Goal: Task Accomplishment & Management: Use online tool/utility

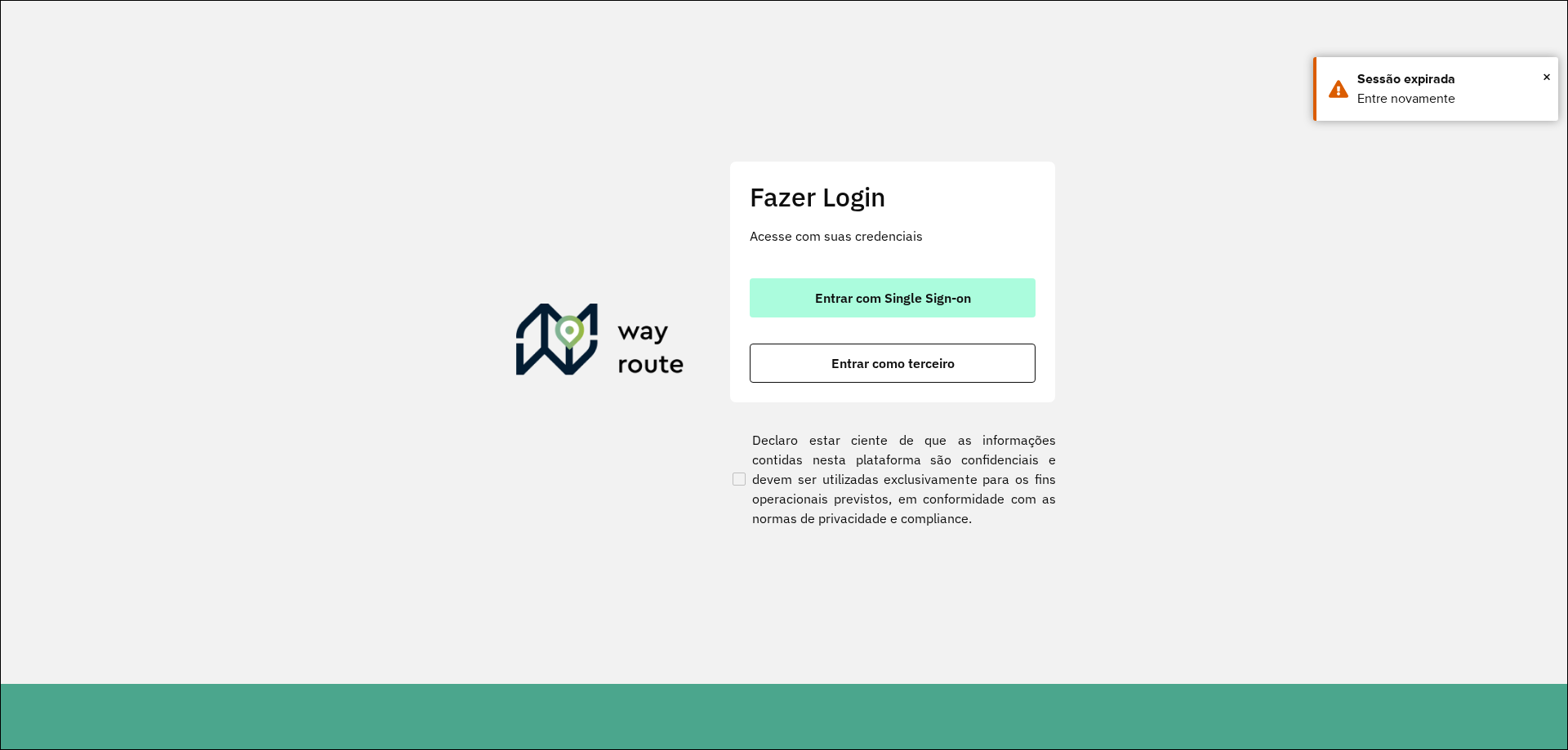
click at [845, 296] on span "Entrar com Single Sign-on" at bounding box center [892, 298] width 156 height 13
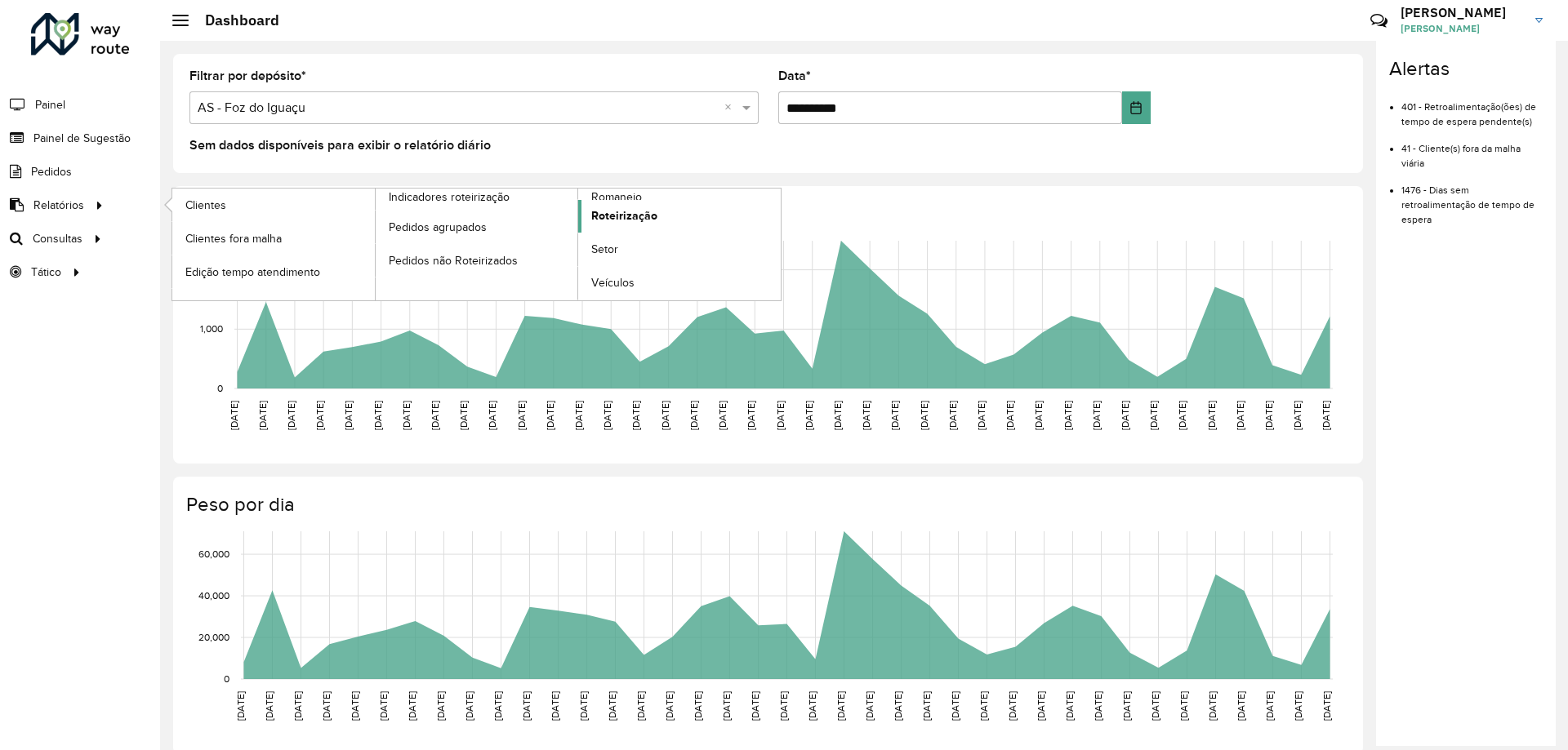
click at [637, 210] on span "Roteirização" at bounding box center [623, 215] width 66 height 17
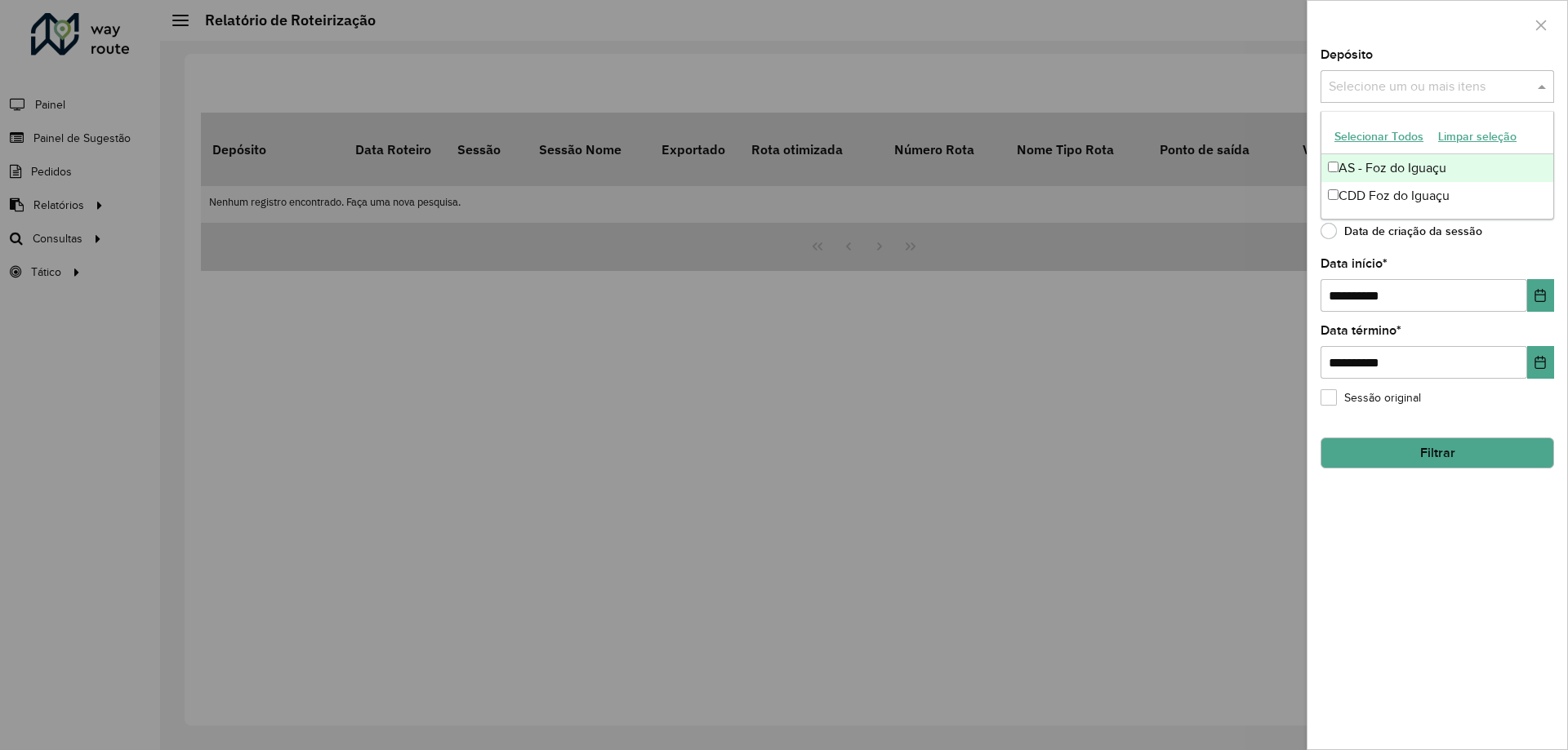
click at [1420, 93] on input "text" at bounding box center [1429, 87] width 209 height 20
click at [1375, 187] on div "CDD Foz do Iguaçu" at bounding box center [1437, 196] width 231 height 28
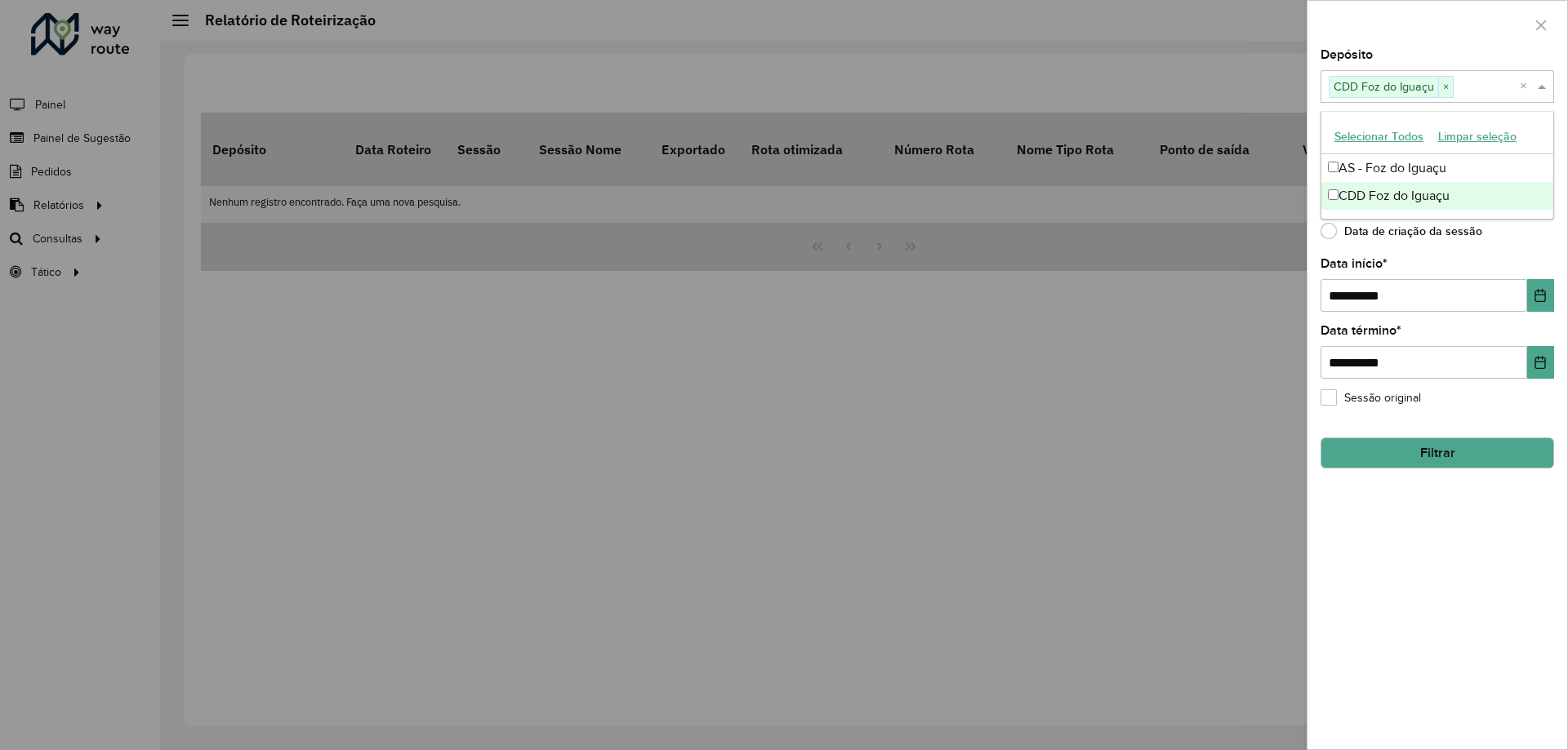
click at [1508, 238] on div "Data de criação da sessão" at bounding box center [1437, 234] width 233 height 20
click at [1415, 153] on input "text" at bounding box center [1429, 154] width 209 height 20
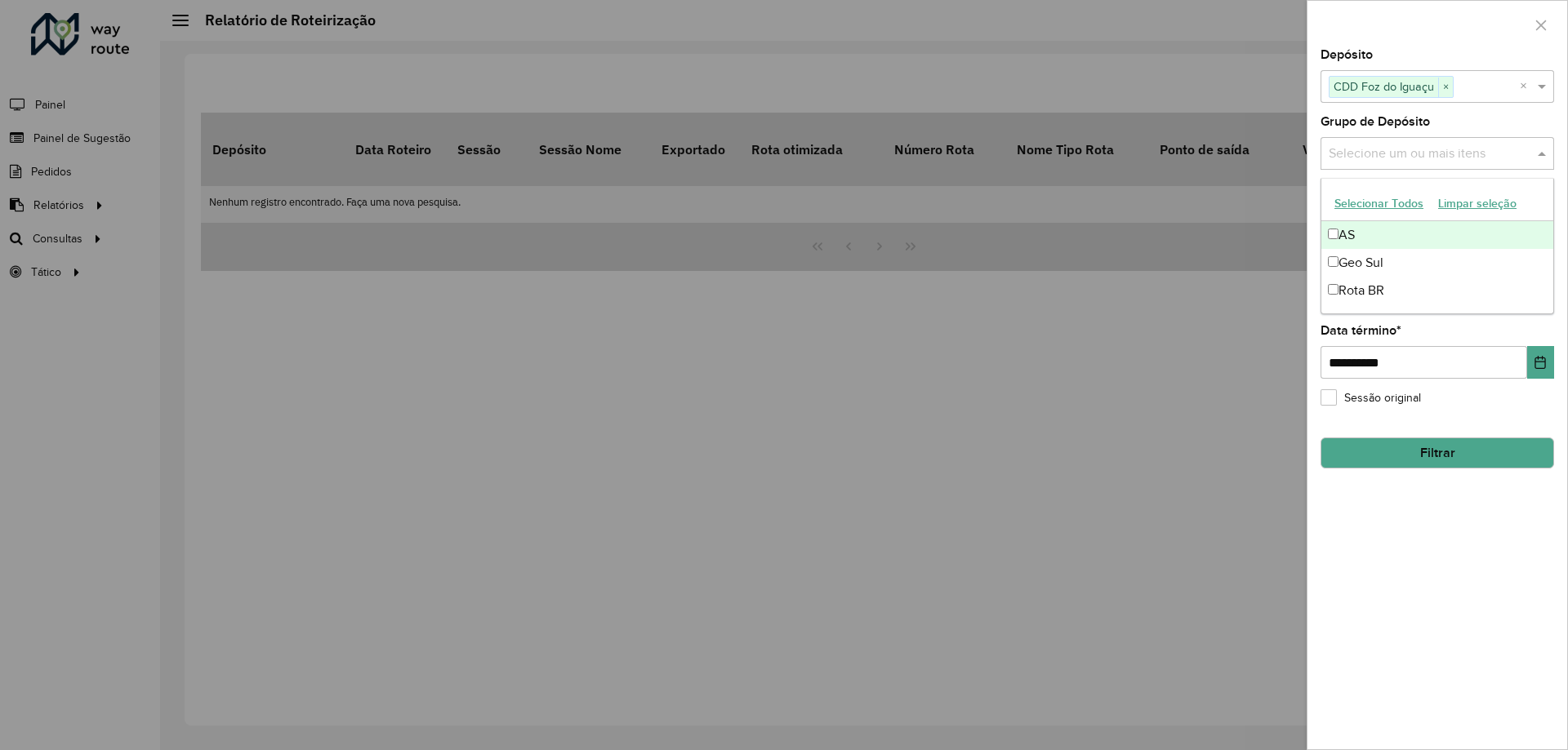
click at [1558, 132] on div "**********" at bounding box center [1437, 398] width 259 height 701
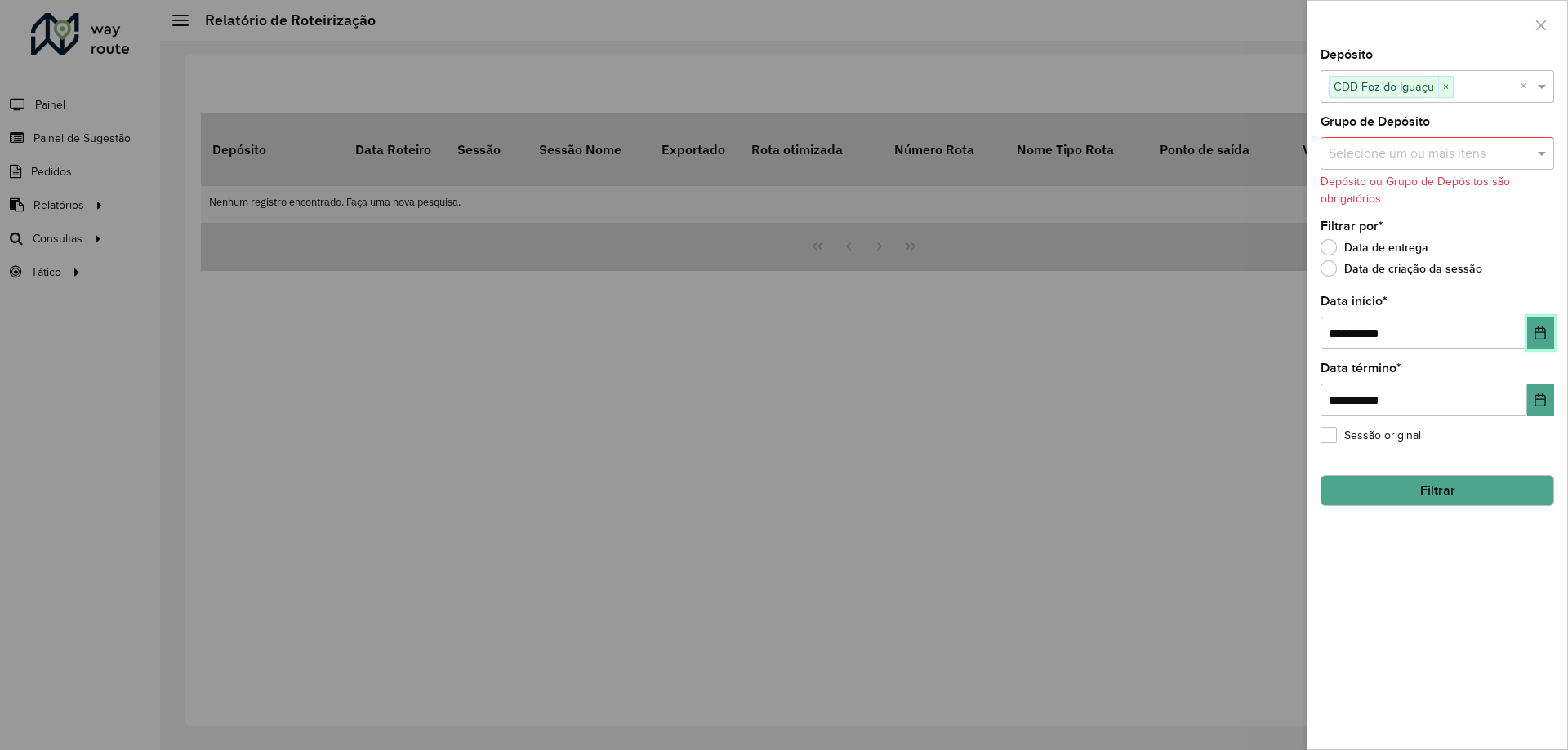
click at [1529, 334] on button "Choose Date" at bounding box center [1540, 332] width 27 height 33
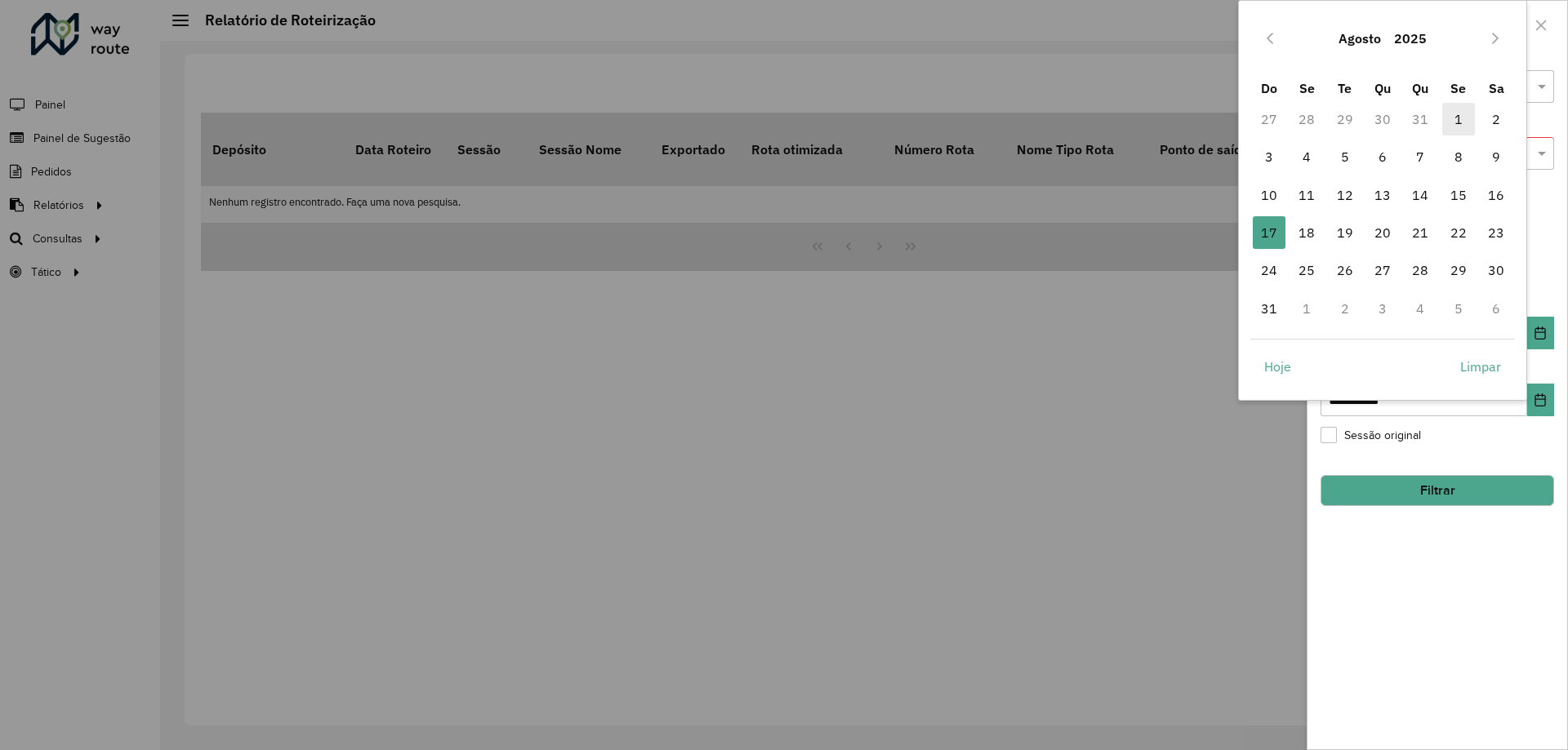
click at [1461, 119] on span "1" at bounding box center [1458, 118] width 33 height 33
type input "**********"
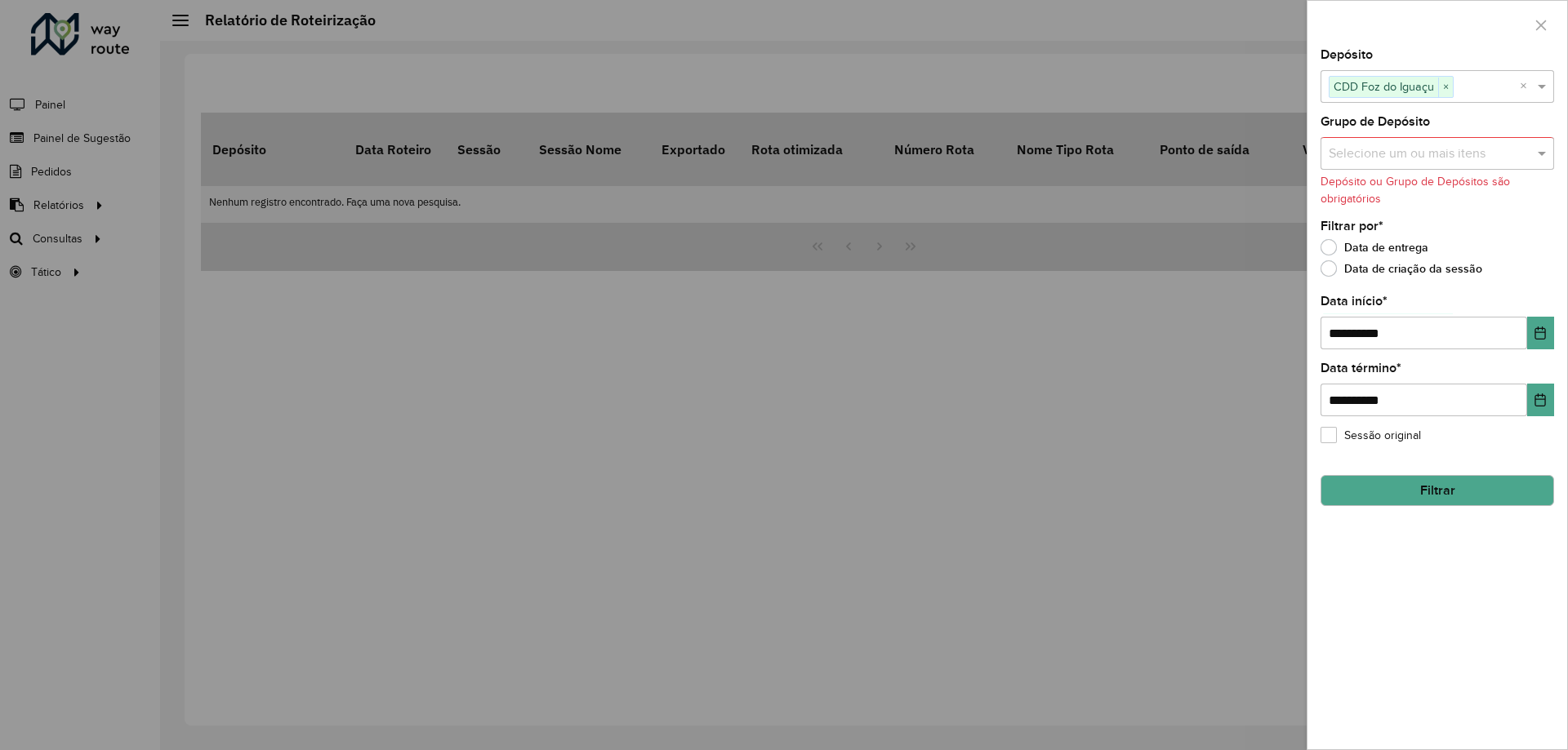
click at [1388, 485] on button "Filtrar" at bounding box center [1437, 490] width 233 height 31
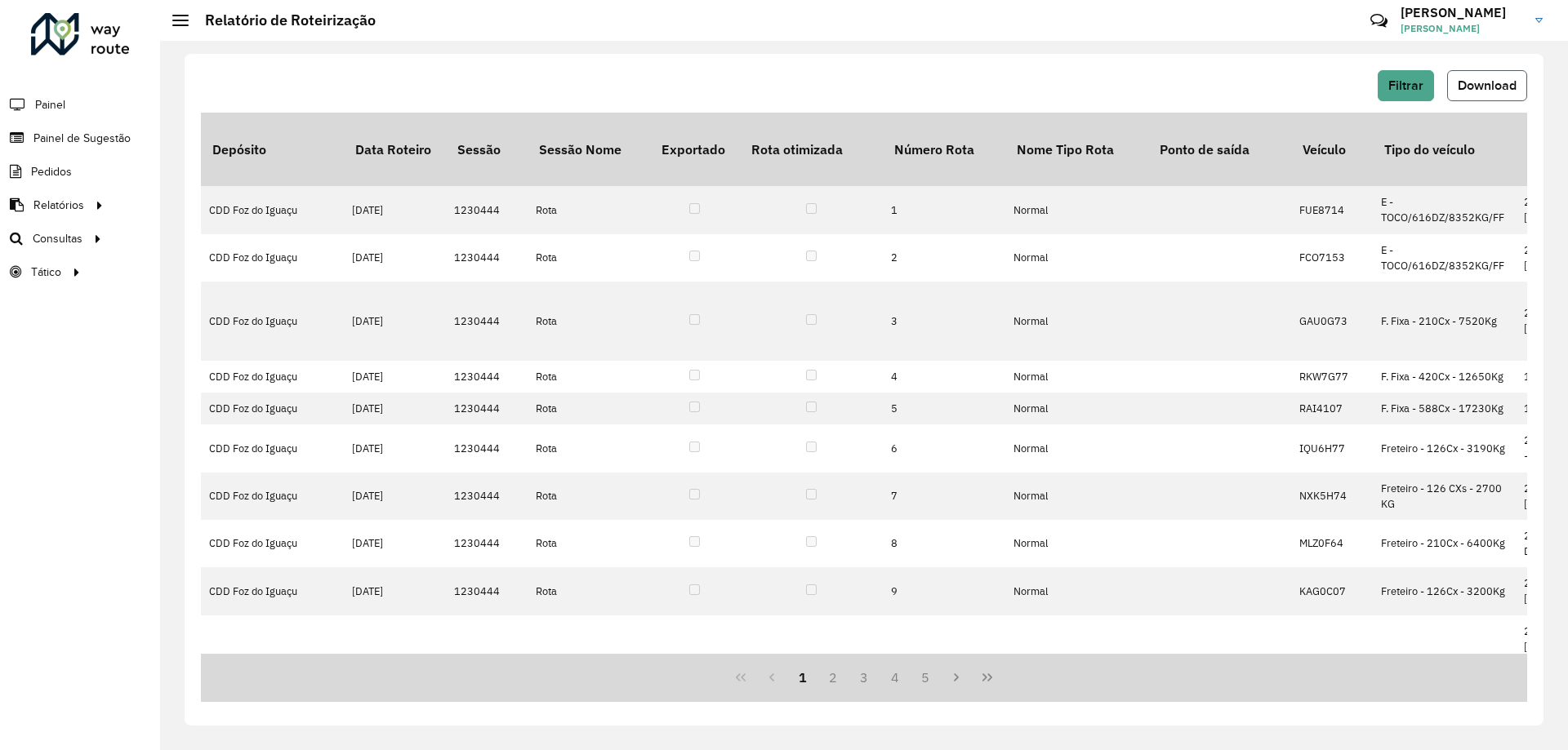
click at [1460, 83] on span "Download" at bounding box center [1487, 85] width 59 height 14
